Goal: Transaction & Acquisition: Purchase product/service

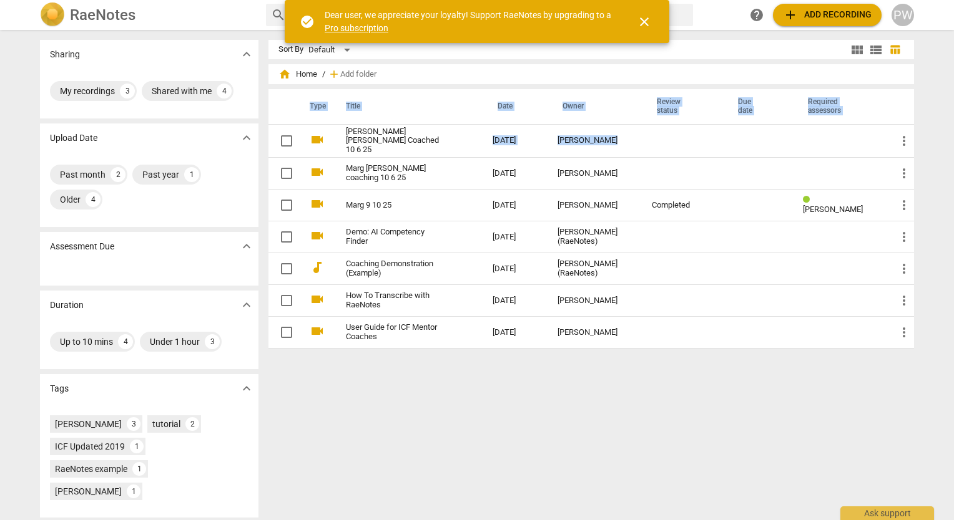
drag, startPoint x: 692, startPoint y: 142, endPoint x: 540, endPoint y: 452, distance: 346.1
click at [540, 452] on div "Sort By Default view_module view_list table_chart home Home / add Add folder Ty…" at bounding box center [595, 275] width 655 height 471
drag, startPoint x: 540, startPoint y: 452, endPoint x: 655, endPoint y: 391, distance: 130.4
click at [655, 391] on div "Sort By Default view_module view_list table_chart home Home / add Add folder Ty…" at bounding box center [595, 275] width 655 height 471
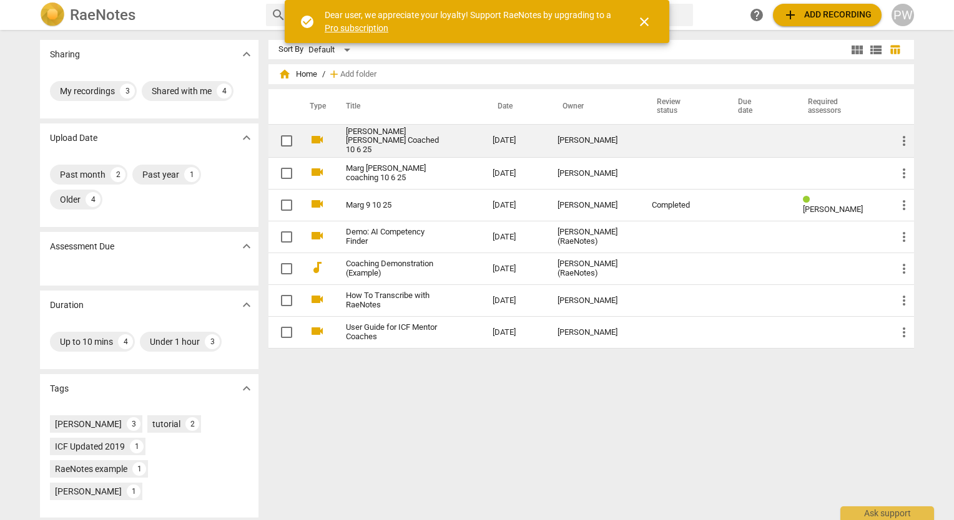
click at [537, 138] on td "[DATE]" at bounding box center [514, 141] width 65 height 34
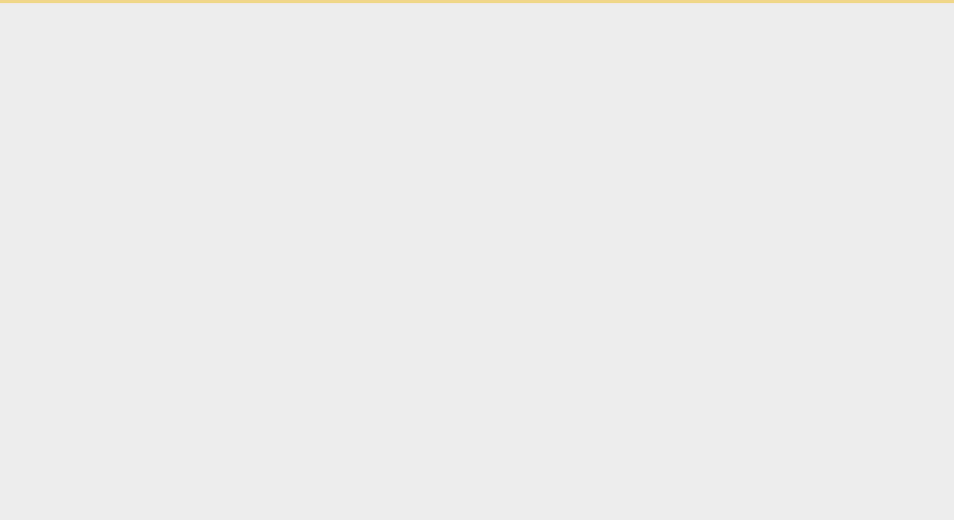
click at [537, 3] on html "check_circle Dear user, we appreciate your loyalty! Support RaeNotes by upgradi…" at bounding box center [477, 1] width 954 height 3
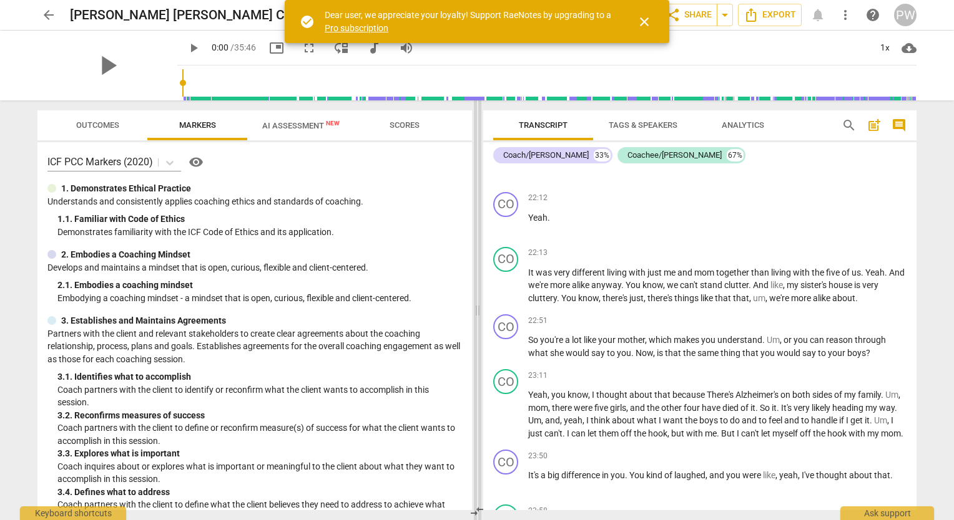
scroll to position [4422, 0]
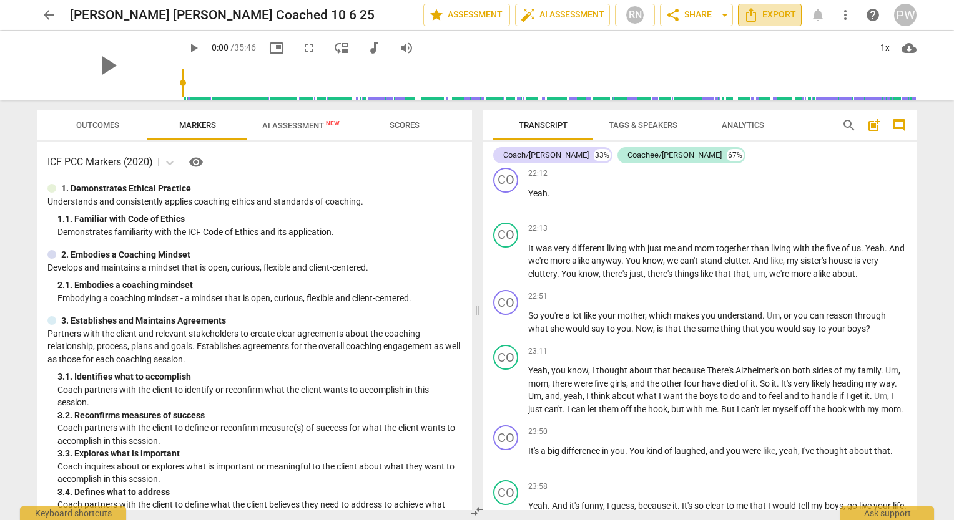
click at [755, 15] on icon "Export" at bounding box center [751, 15] width 10 height 14
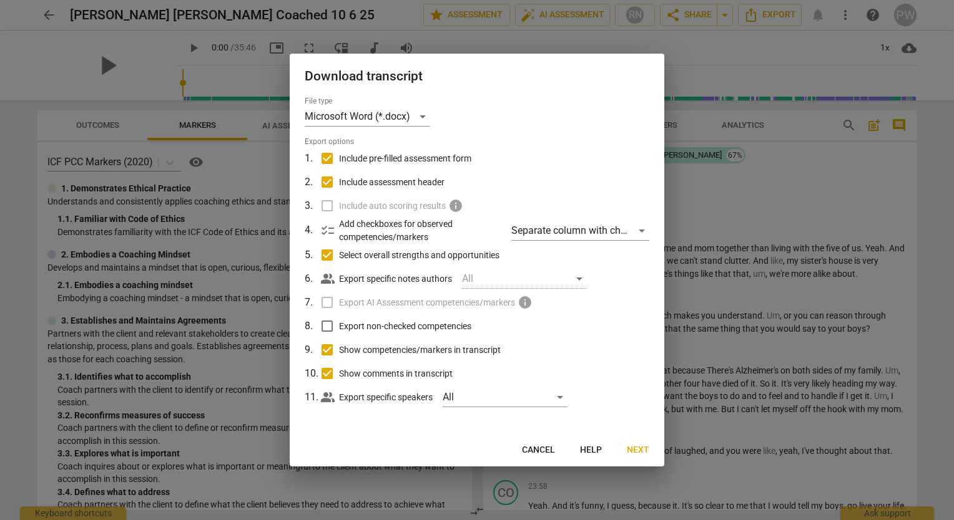
click at [635, 448] on span "Next" at bounding box center [638, 450] width 22 height 12
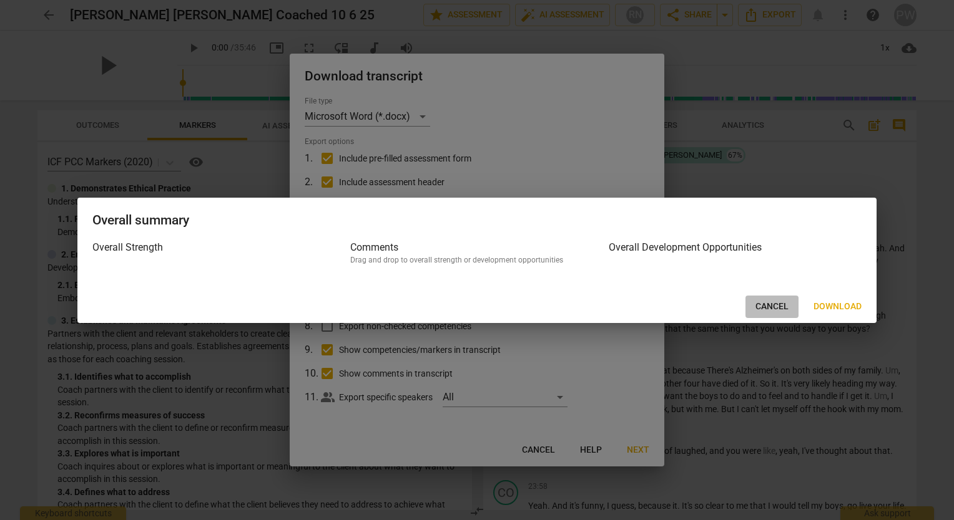
click at [757, 310] on span "Cancel" at bounding box center [771, 307] width 33 height 12
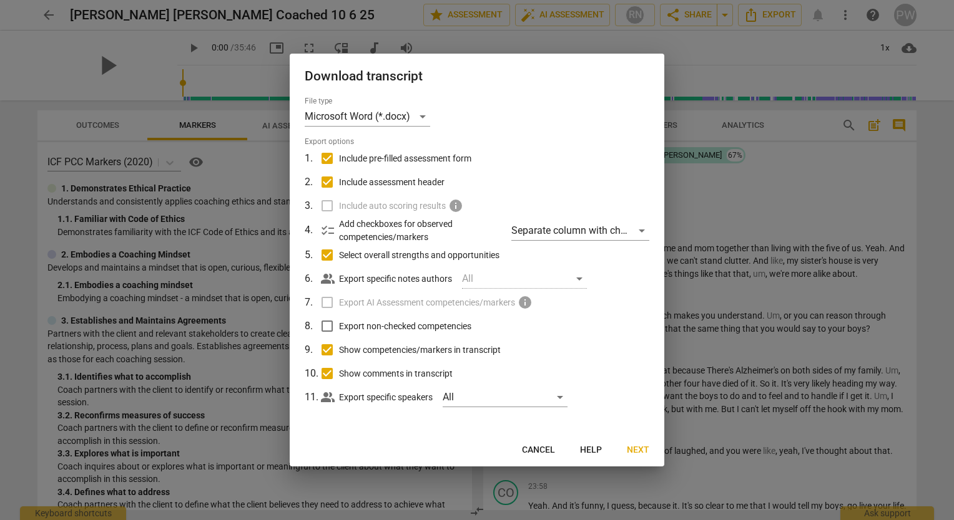
click at [711, 55] on div at bounding box center [477, 260] width 954 height 520
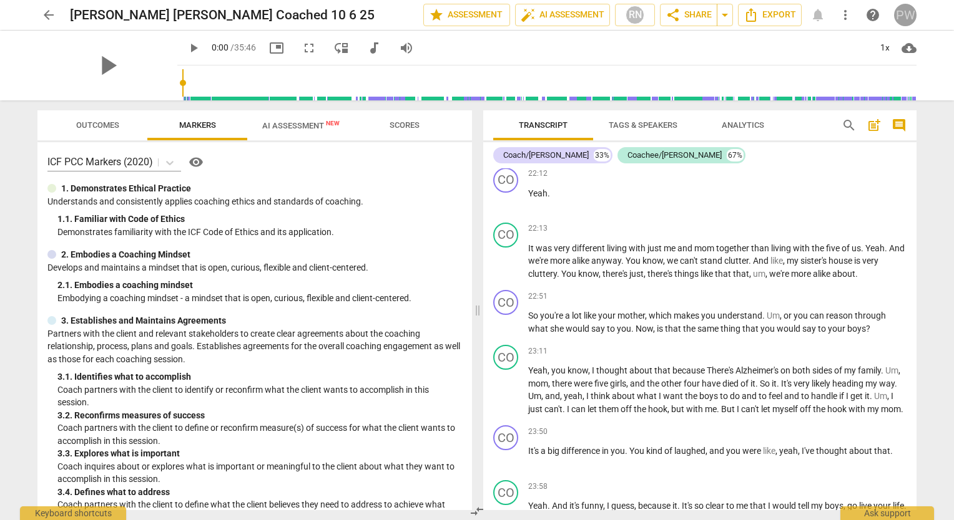
click at [910, 17] on div "PW" at bounding box center [905, 15] width 22 height 22
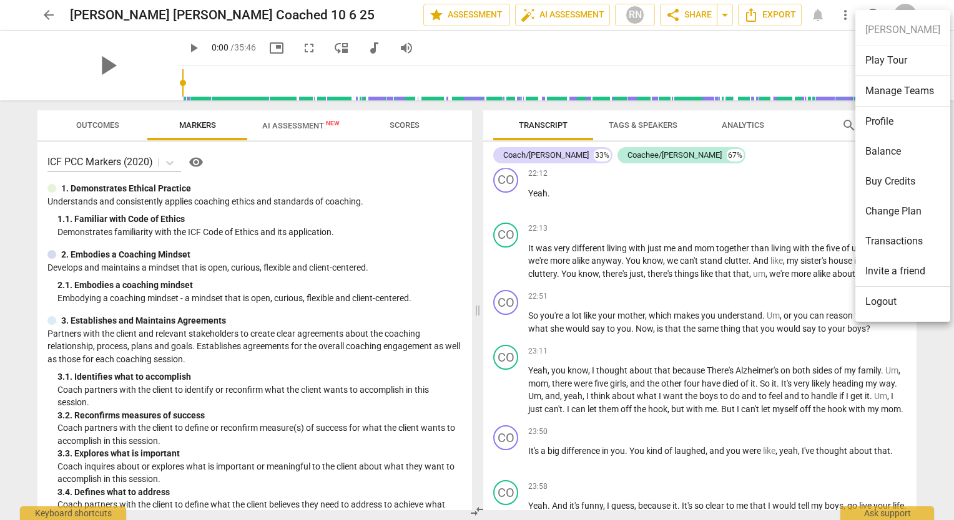
click at [813, 42] on div at bounding box center [477, 260] width 954 height 520
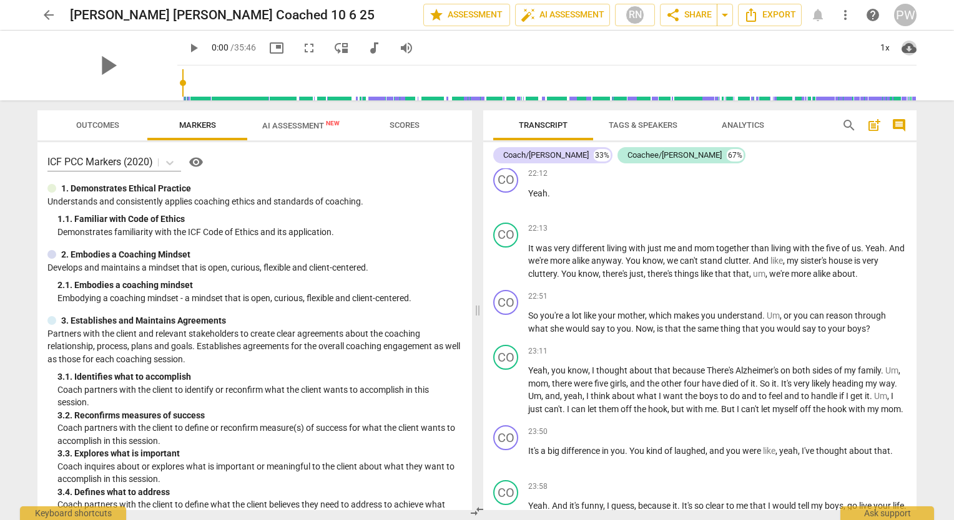
click at [910, 46] on span "cloud_download" at bounding box center [908, 48] width 15 height 15
click at [904, 72] on li "Download video" at bounding box center [898, 78] width 92 height 30
click at [944, 46] on div "play_arrow play_arrow 0:00 / 35:46 picture_in_picture fullscreen move_down audi…" at bounding box center [477, 66] width 954 height 70
click at [47, 14] on span "arrow_back" at bounding box center [48, 14] width 15 height 15
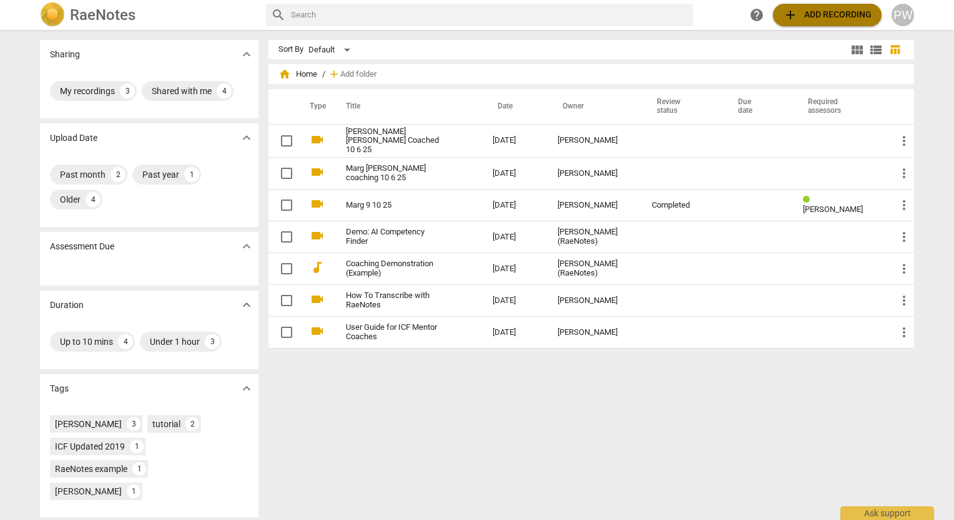
click at [820, 15] on span "add Add recording" at bounding box center [827, 14] width 89 height 15
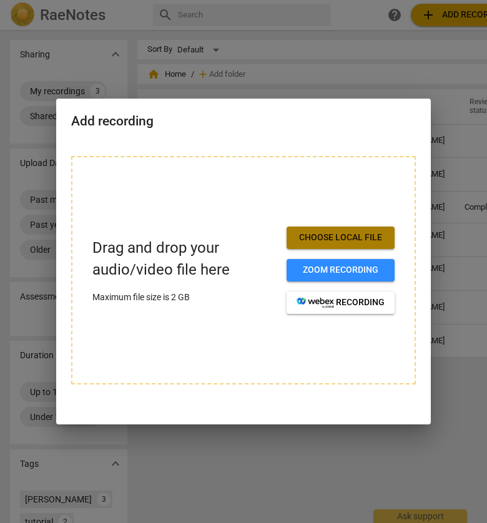
click at [315, 229] on button "Choose local file" at bounding box center [340, 238] width 108 height 22
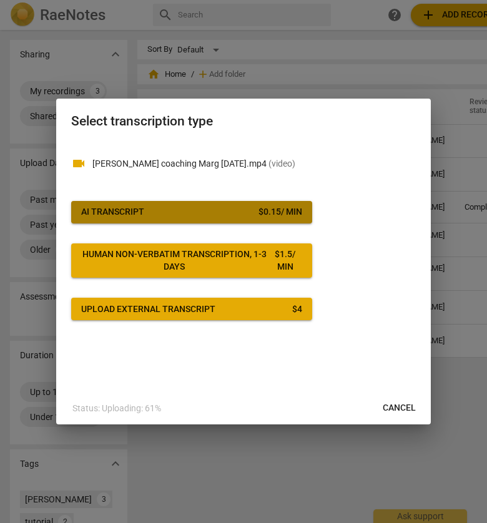
click at [160, 214] on span "AI Transcript $ 0.15 / min" at bounding box center [191, 212] width 221 height 12
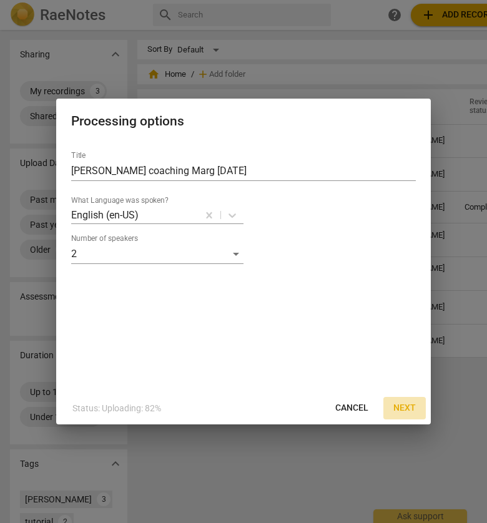
click at [395, 407] on span "Next" at bounding box center [404, 408] width 22 height 12
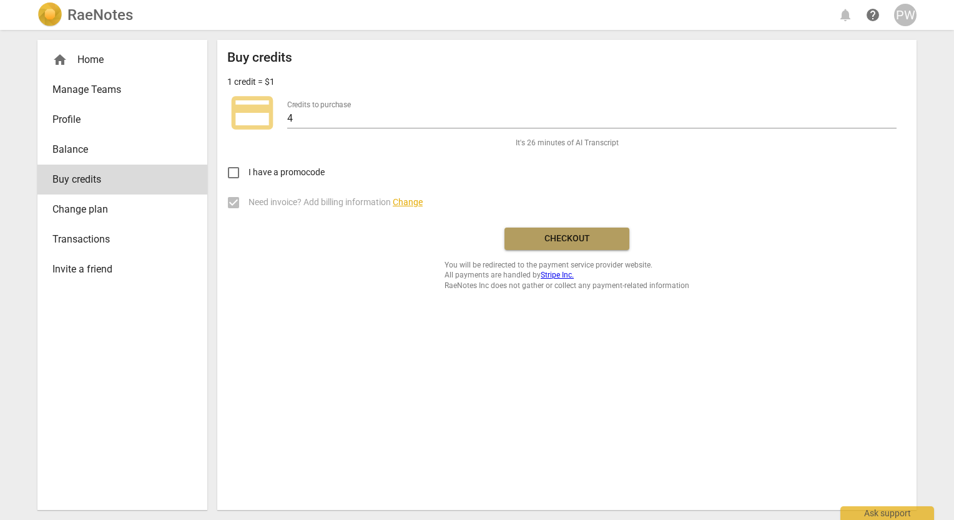
click at [525, 235] on span "Checkout" at bounding box center [566, 239] width 105 height 12
